Goal: Find contact information: Find contact information

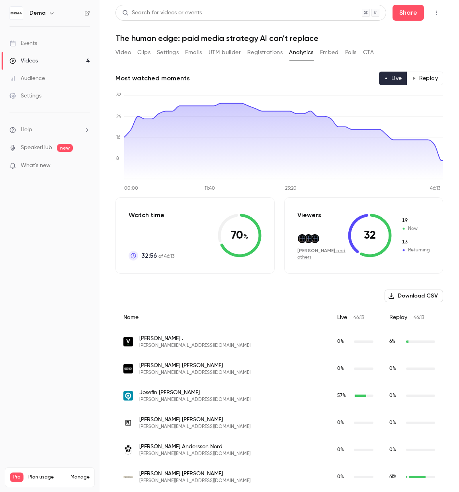
scroll to position [1042, 0]
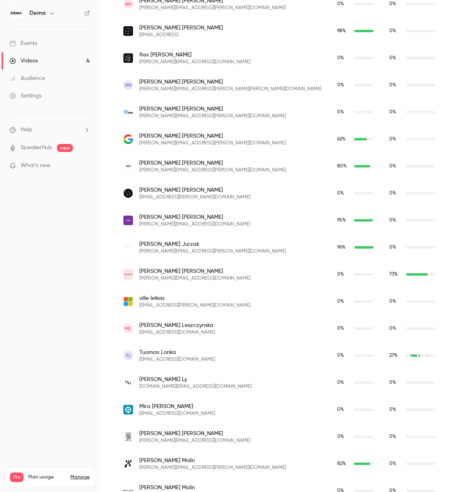
click at [90, 244] on nav "Dema Events Videos 4 Audience Settings Help SpeakerHub new What's new Pro Plan …" at bounding box center [50, 246] width 100 height 492
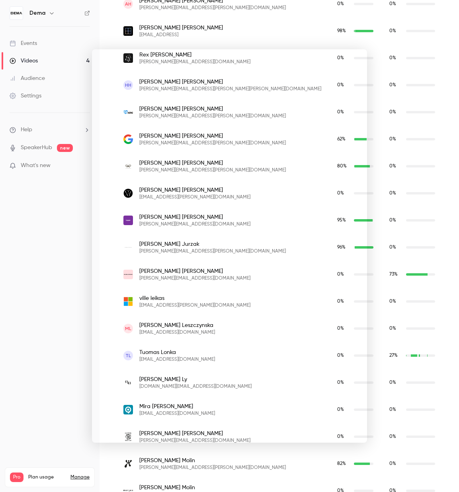
click at [66, 236] on div at bounding box center [229, 246] width 459 height 492
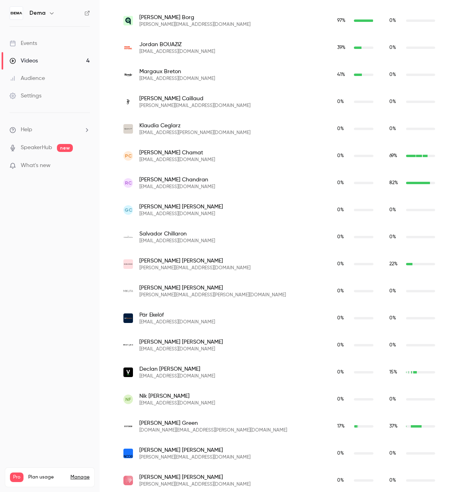
scroll to position [510, 0]
click at [182, 180] on span "[PERSON_NAME]" at bounding box center [177, 181] width 76 height 8
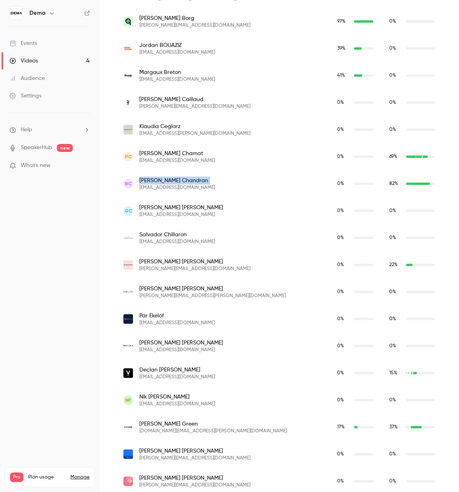
click at [182, 180] on span "[PERSON_NAME]" at bounding box center [177, 181] width 76 height 8
copy span "[PERSON_NAME]"
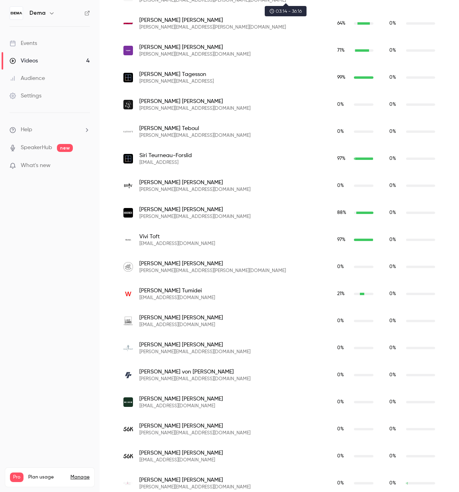
scroll to position [2279, 0]
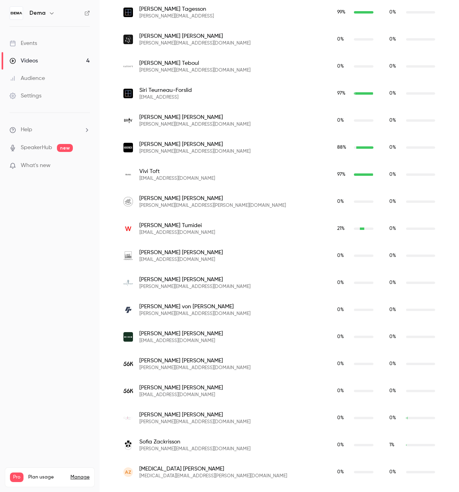
click at [173, 227] on span "[PERSON_NAME]" at bounding box center [177, 226] width 76 height 8
copy span "[PERSON_NAME]"
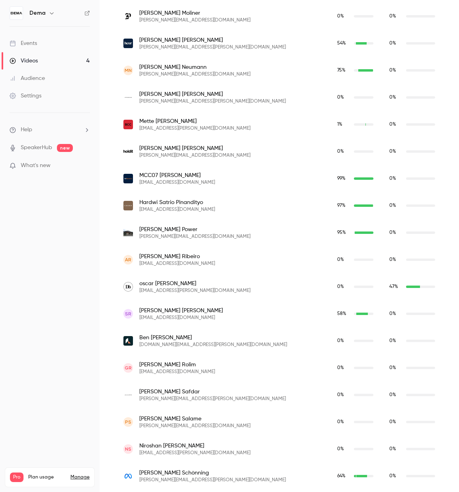
scroll to position [1552, 0]
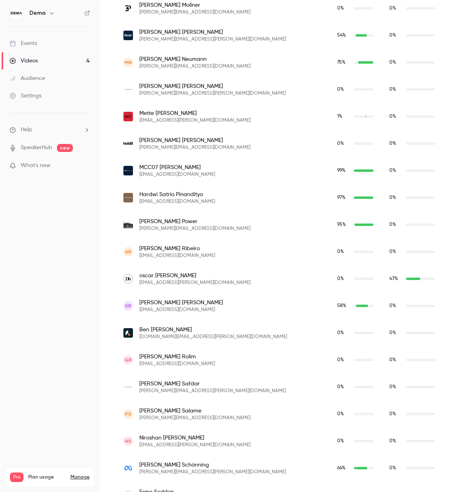
click at [178, 173] on span "[EMAIL_ADDRESS][DOMAIN_NAME]" at bounding box center [177, 175] width 76 height 6
click at [185, 175] on span "[EMAIL_ADDRESS][DOMAIN_NAME]" at bounding box center [177, 175] width 76 height 6
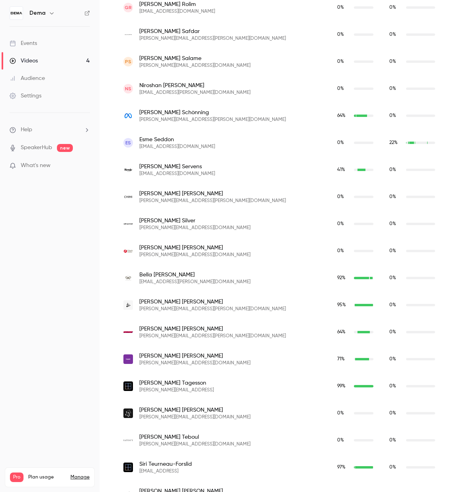
scroll to position [1935, 0]
